Goal: Task Accomplishment & Management: Manage account settings

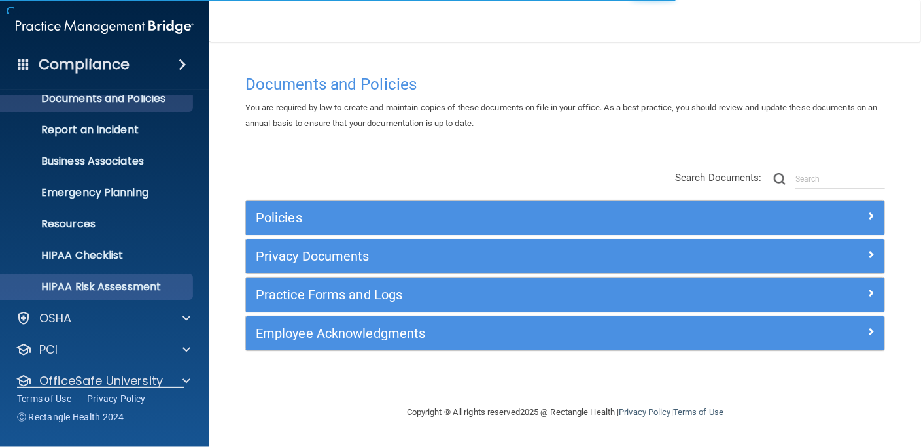
scroll to position [95, 0]
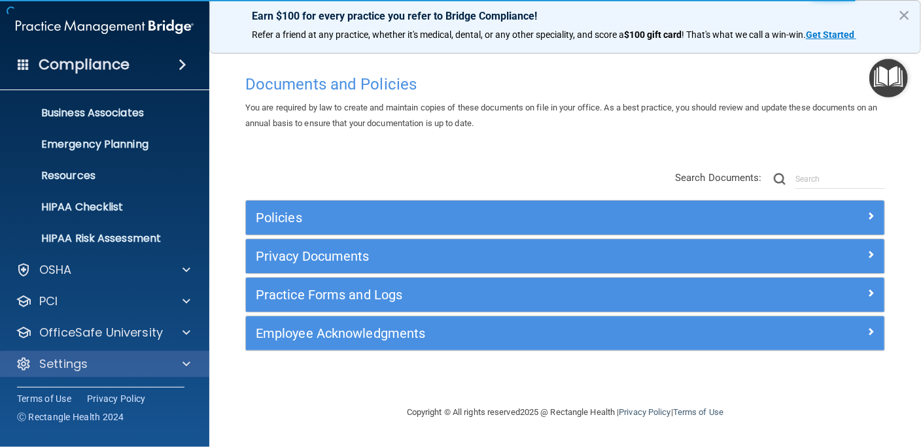
click at [91, 354] on div "Settings" at bounding box center [105, 364] width 210 height 26
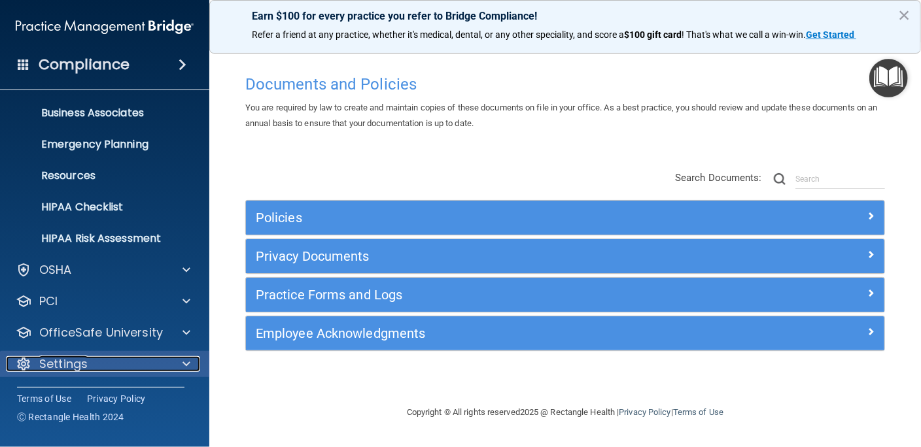
click at [106, 358] on div "Settings" at bounding box center [87, 364] width 162 height 16
click at [103, 365] on div "Settings" at bounding box center [87, 364] width 162 height 16
click at [151, 369] on div "Settings" at bounding box center [87, 364] width 162 height 16
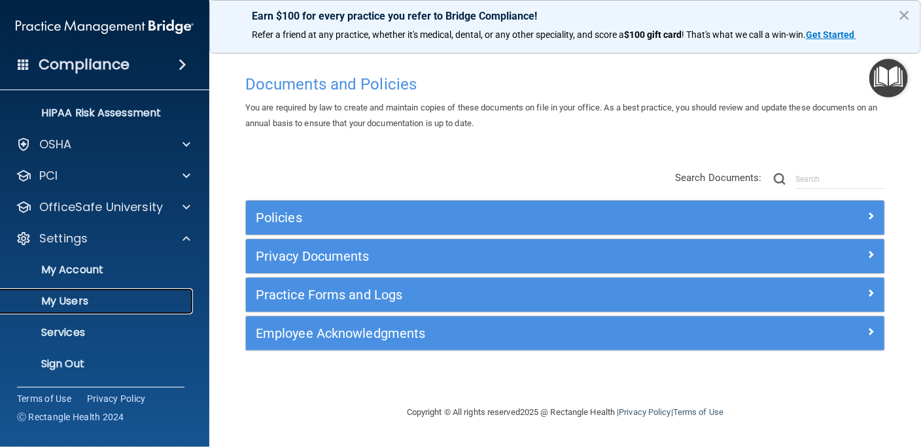
click at [90, 296] on p "My Users" at bounding box center [98, 301] width 179 height 13
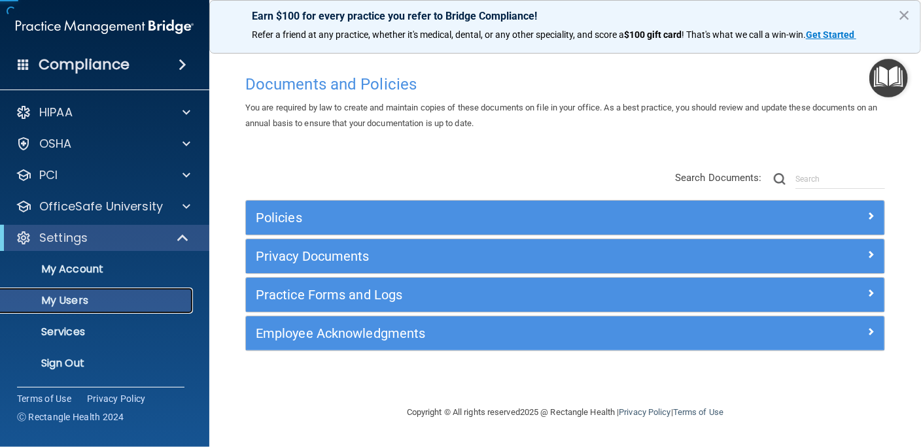
scroll to position [1, 0]
select select "20"
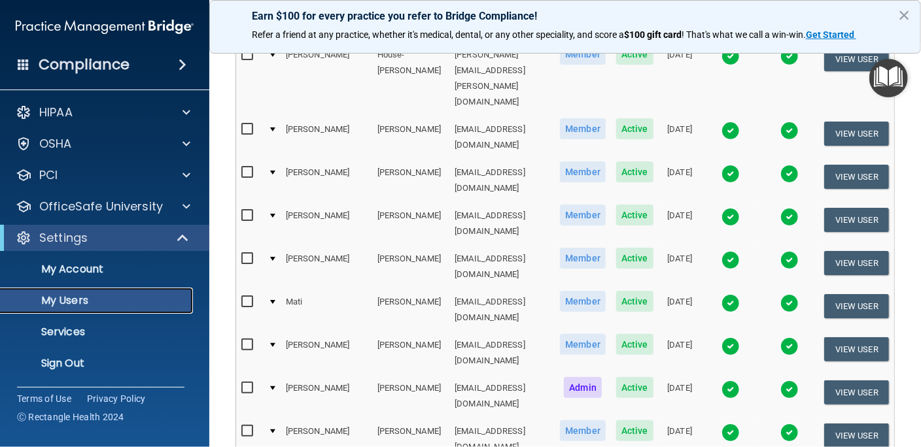
scroll to position [670, 0]
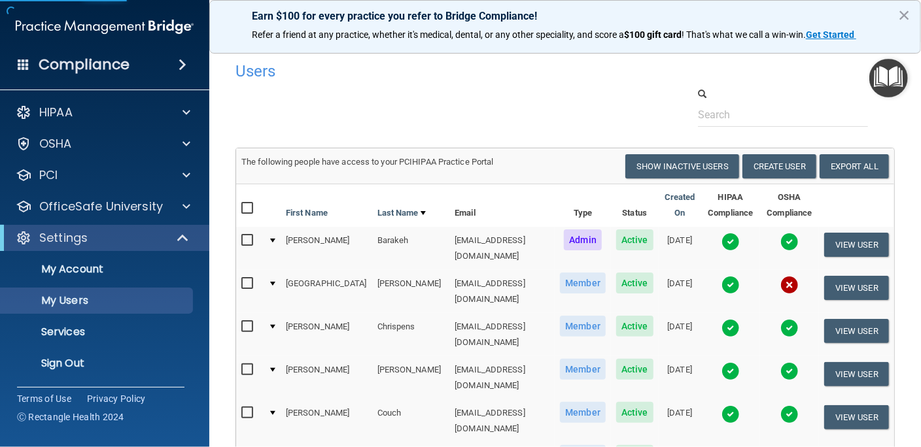
select select "20"
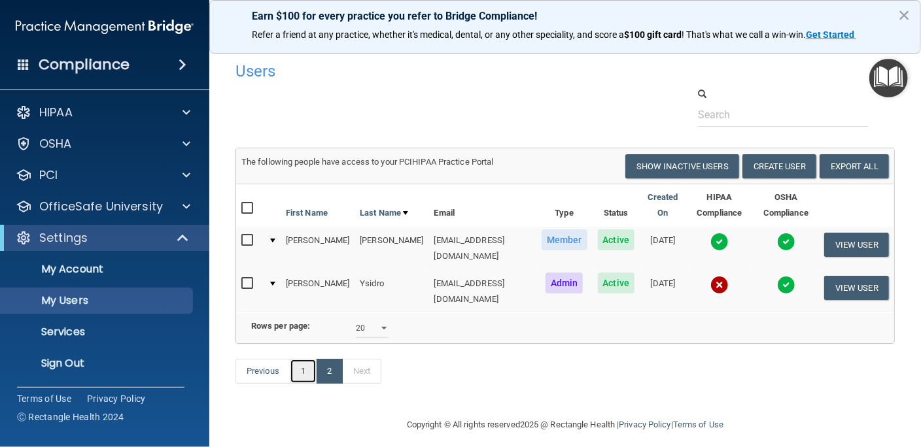
click at [302, 373] on link "1" at bounding box center [303, 371] width 27 height 25
select select "20"
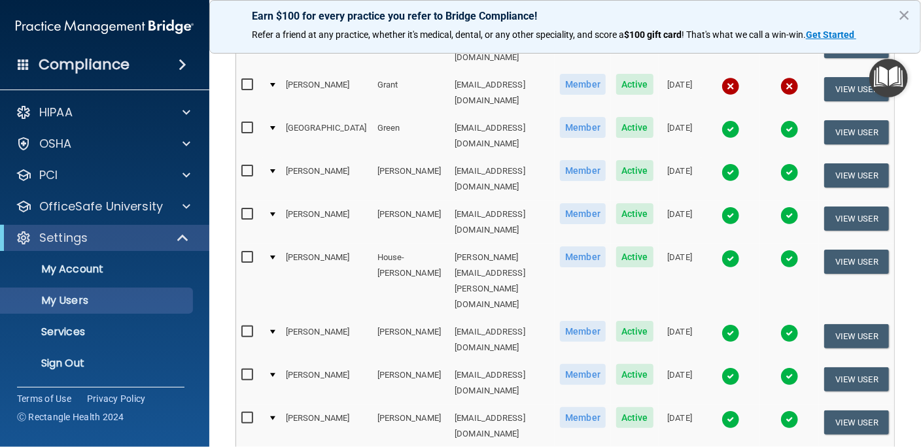
scroll to position [416, 0]
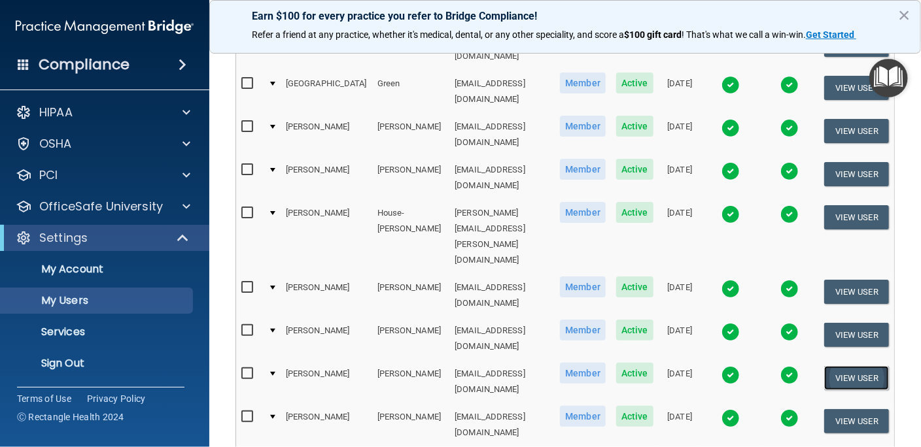
click at [851, 366] on button "View User" at bounding box center [856, 378] width 65 height 24
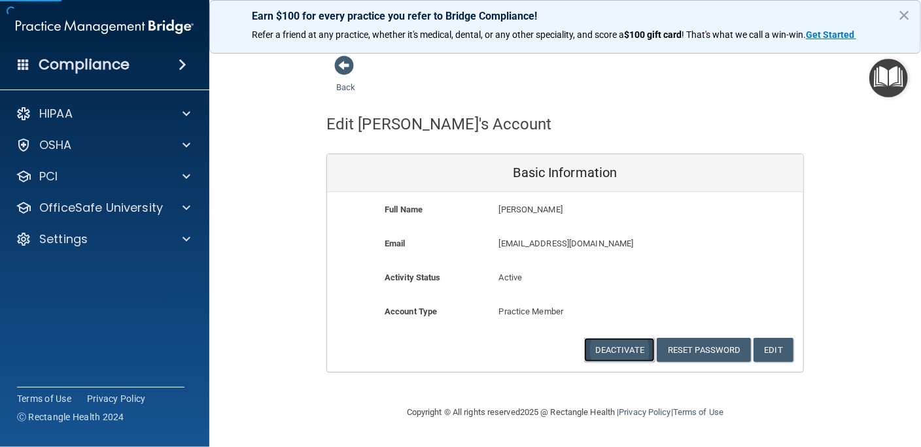
click at [619, 352] on button "Deactivate" at bounding box center [619, 350] width 71 height 24
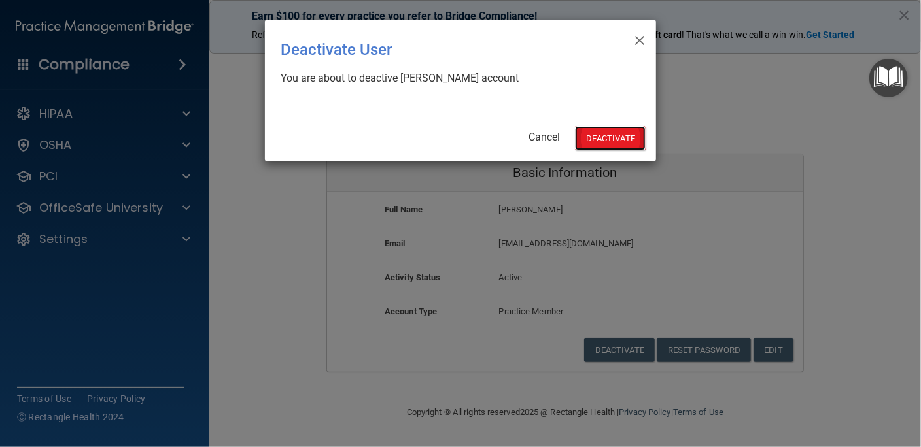
click at [621, 137] on button "Deactivate" at bounding box center [610, 138] width 71 height 24
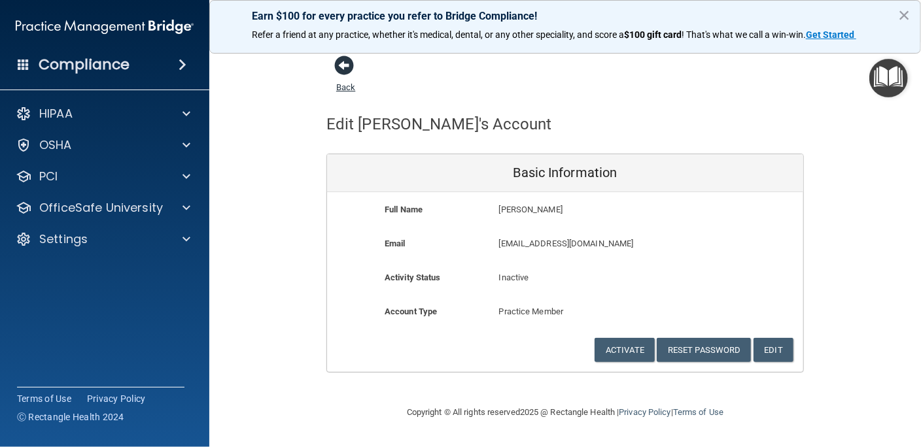
click at [345, 86] on link "Back" at bounding box center [345, 80] width 19 height 26
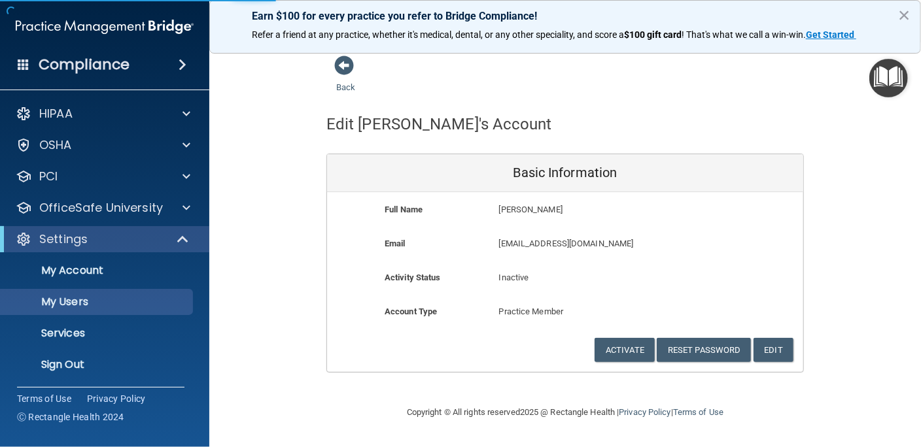
select select "20"
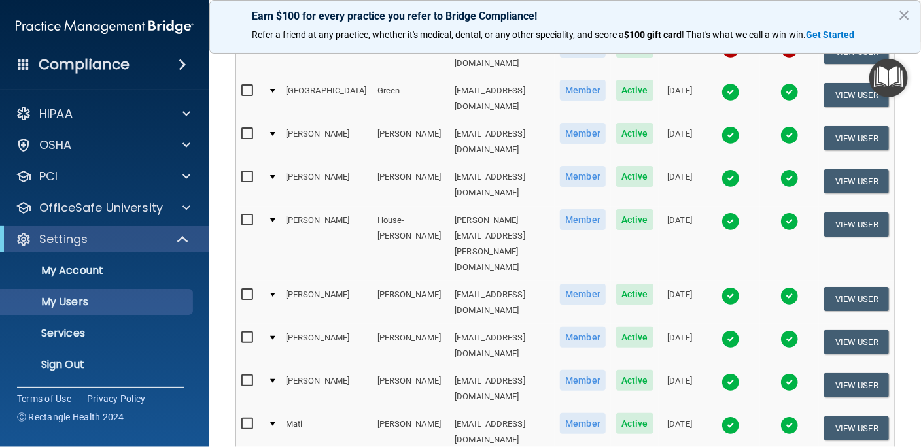
scroll to position [416, 0]
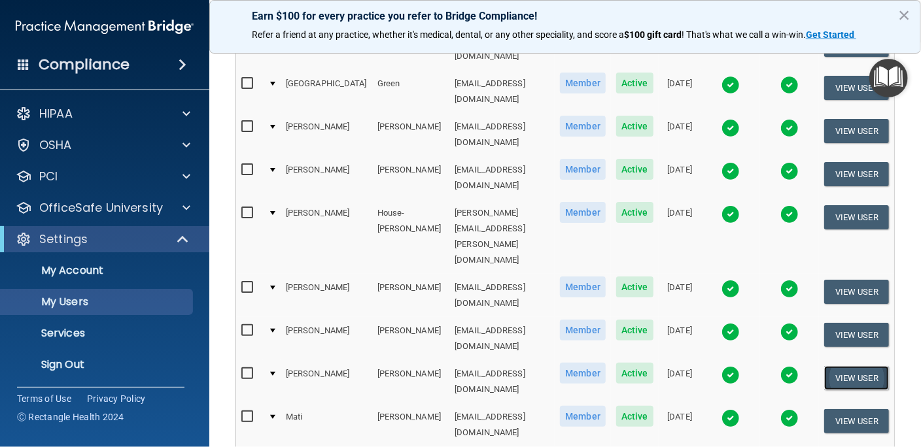
click at [858, 366] on button "View User" at bounding box center [856, 378] width 65 height 24
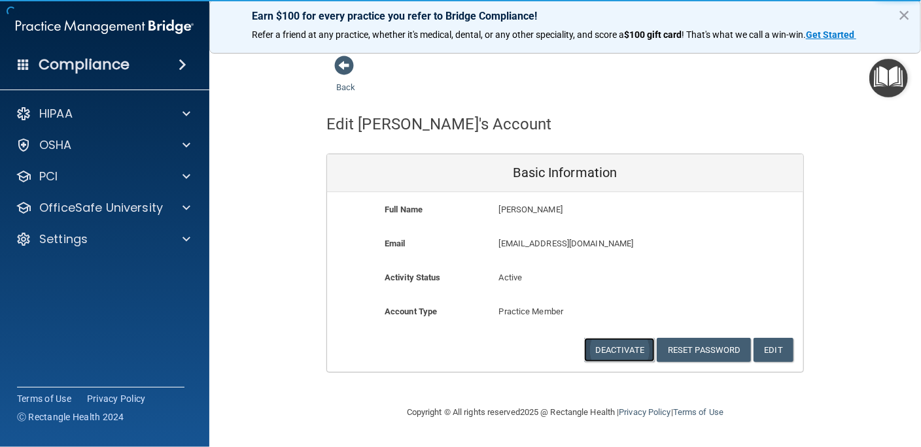
click at [629, 351] on button "Deactivate" at bounding box center [619, 350] width 71 height 24
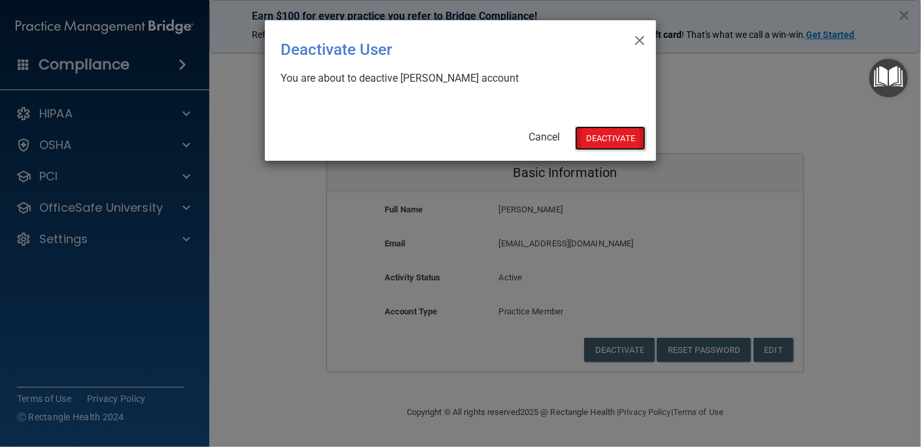
click at [627, 137] on button "Deactivate" at bounding box center [610, 138] width 71 height 24
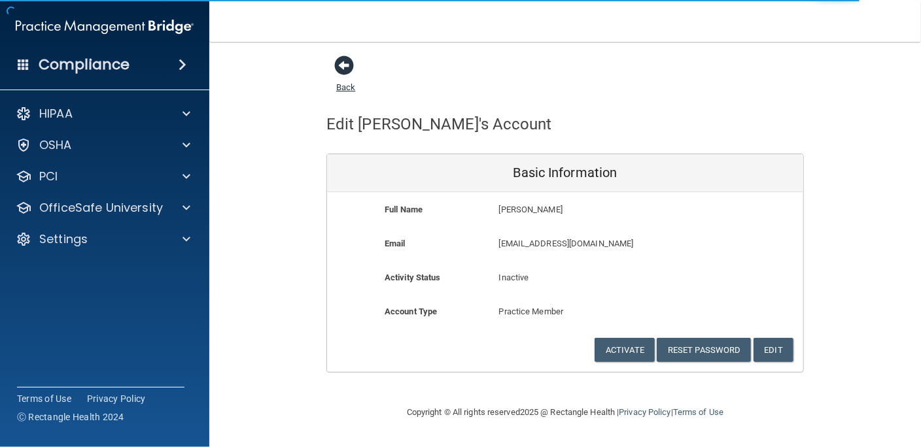
click at [347, 90] on link "Back" at bounding box center [345, 80] width 19 height 26
